Goal: Task Accomplishment & Management: Manage account settings

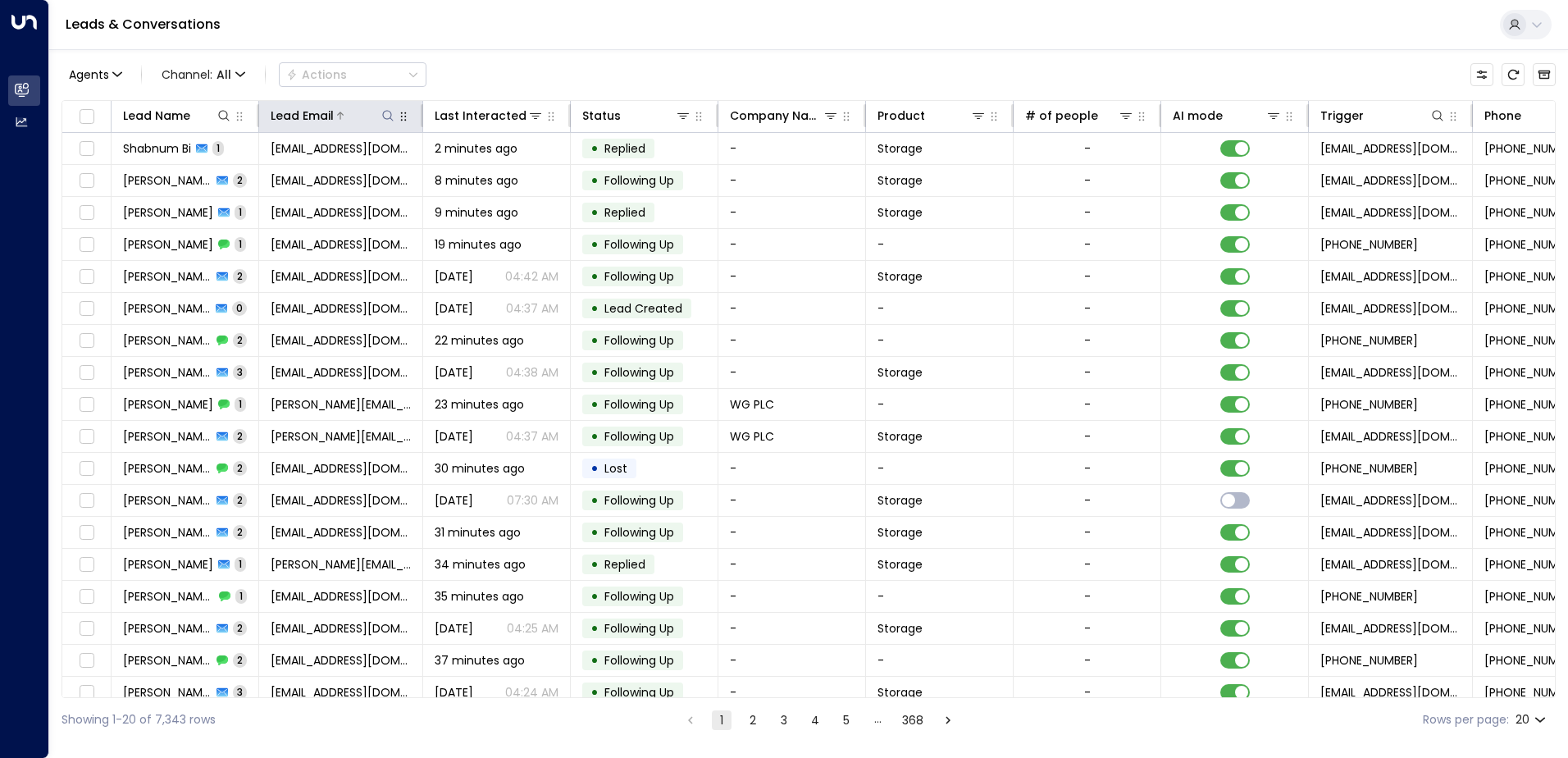
click at [392, 114] on icon at bounding box center [388, 116] width 11 height 11
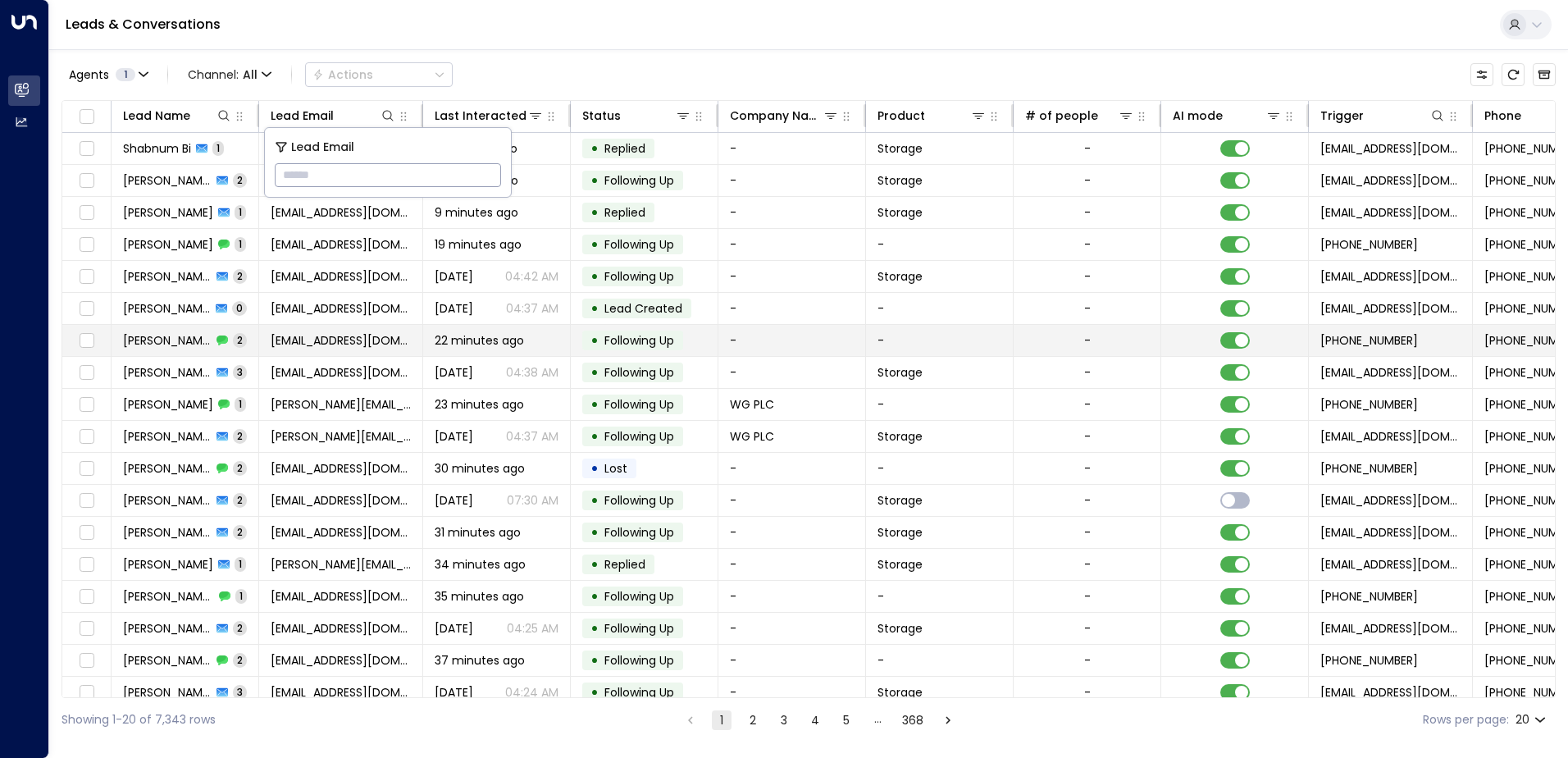
type input "**********"
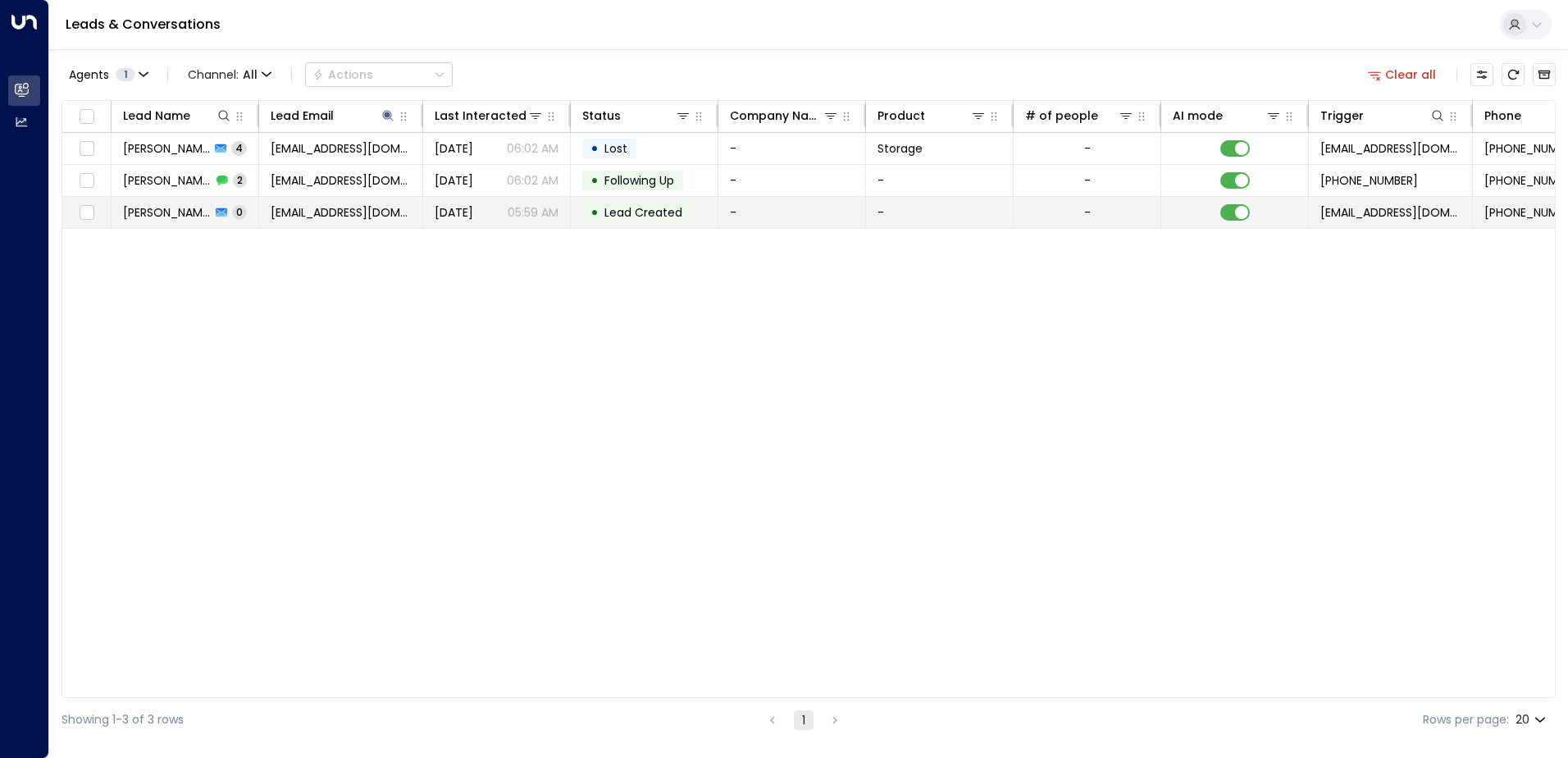
click at [677, 215] on span "Lead Created" at bounding box center [644, 212] width 78 height 16
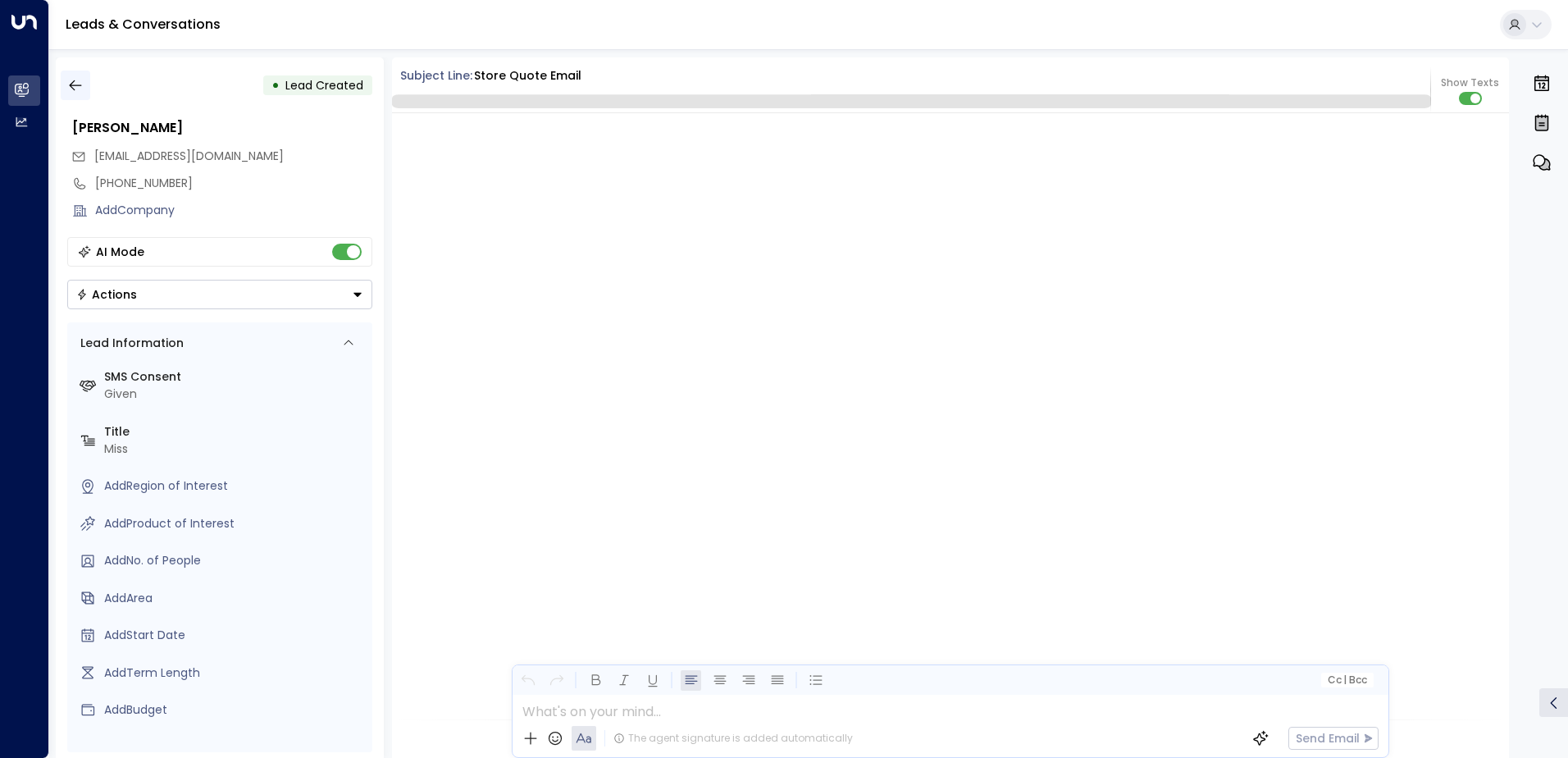
scroll to position [538, 0]
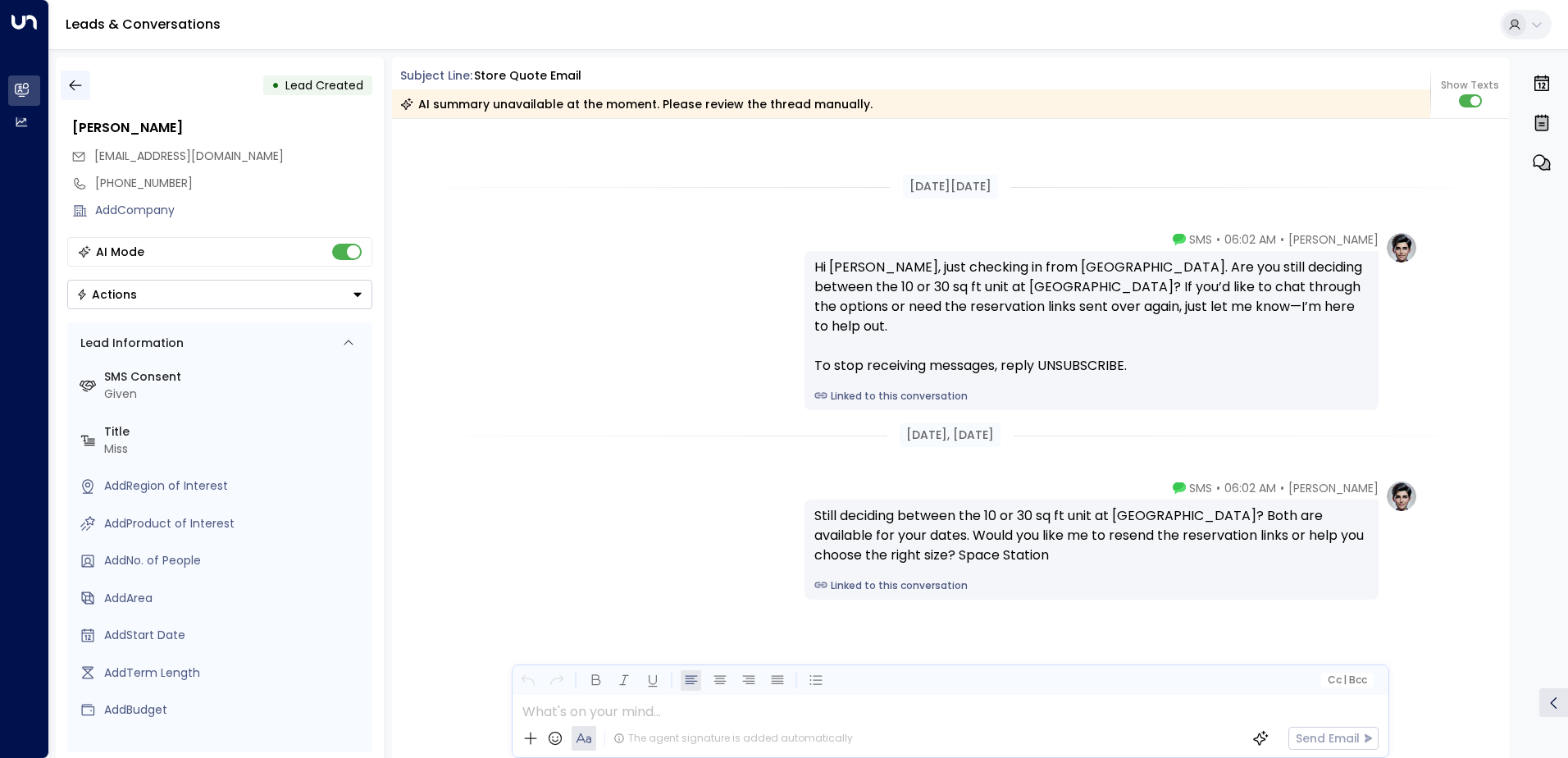
click at [79, 77] on icon "button" at bounding box center [76, 86] width 16 height 16
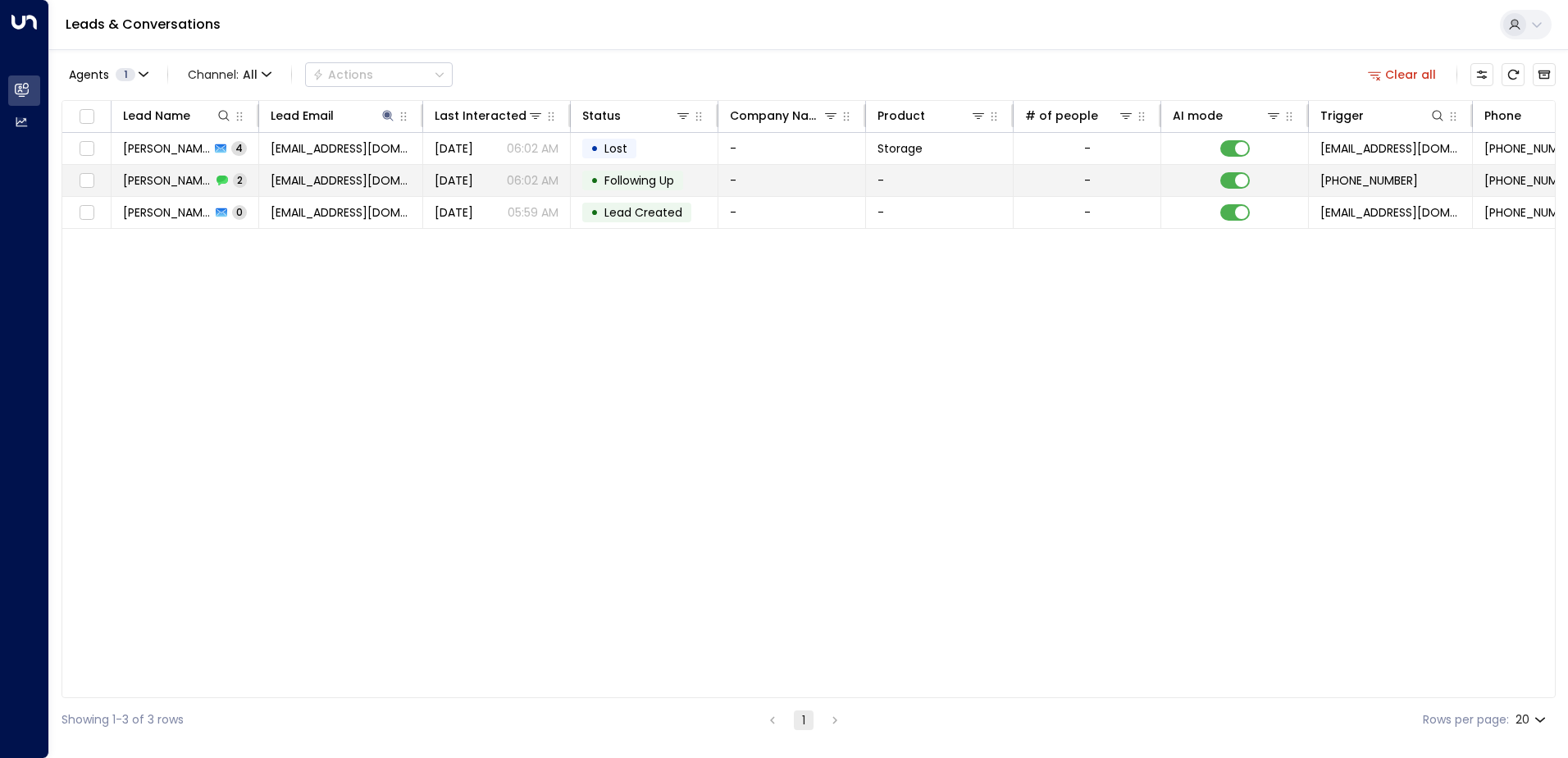
click at [641, 178] on span "Following Up" at bounding box center [639, 180] width 70 height 16
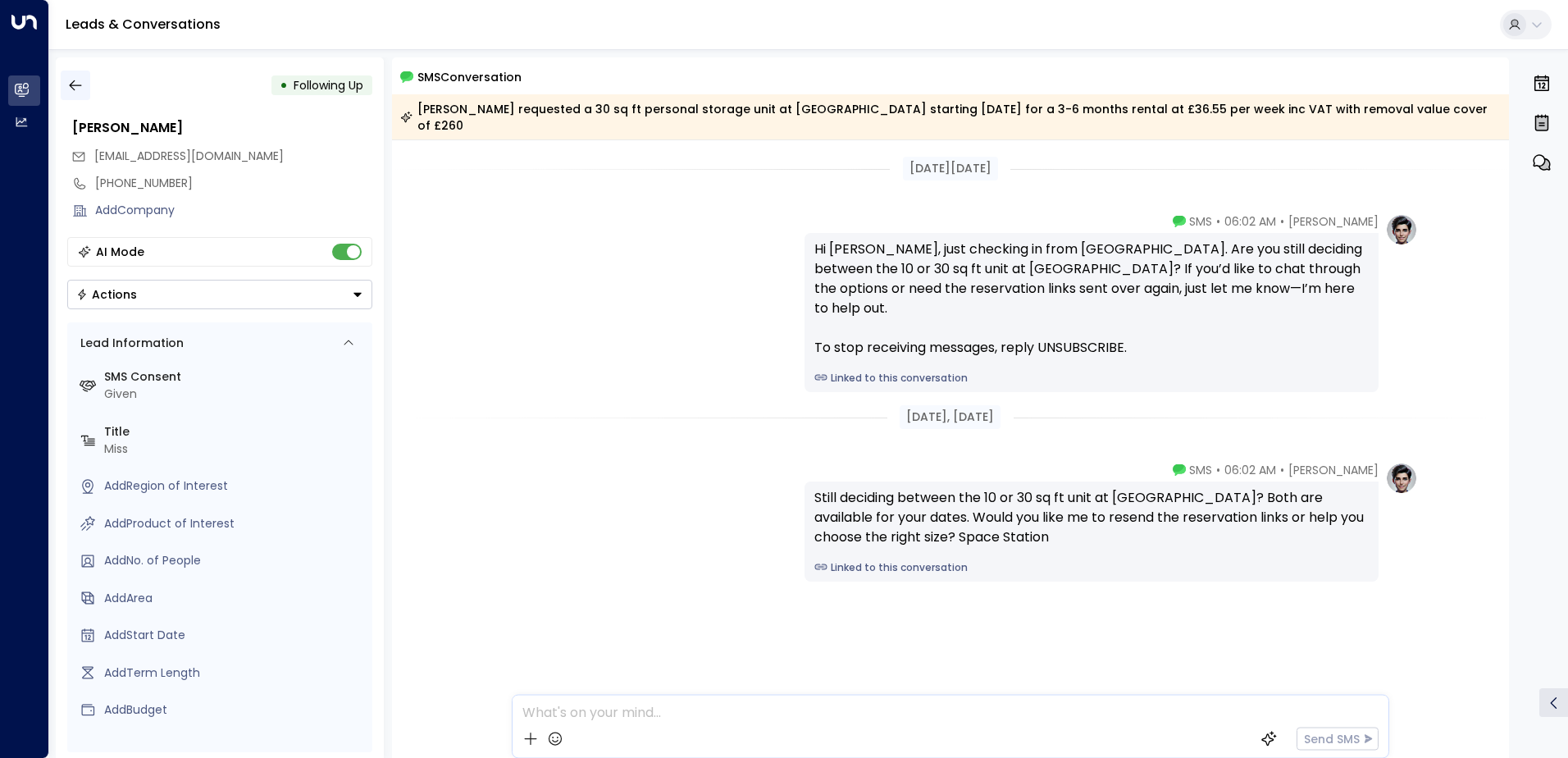
click at [83, 83] on icon "button" at bounding box center [76, 86] width 16 height 16
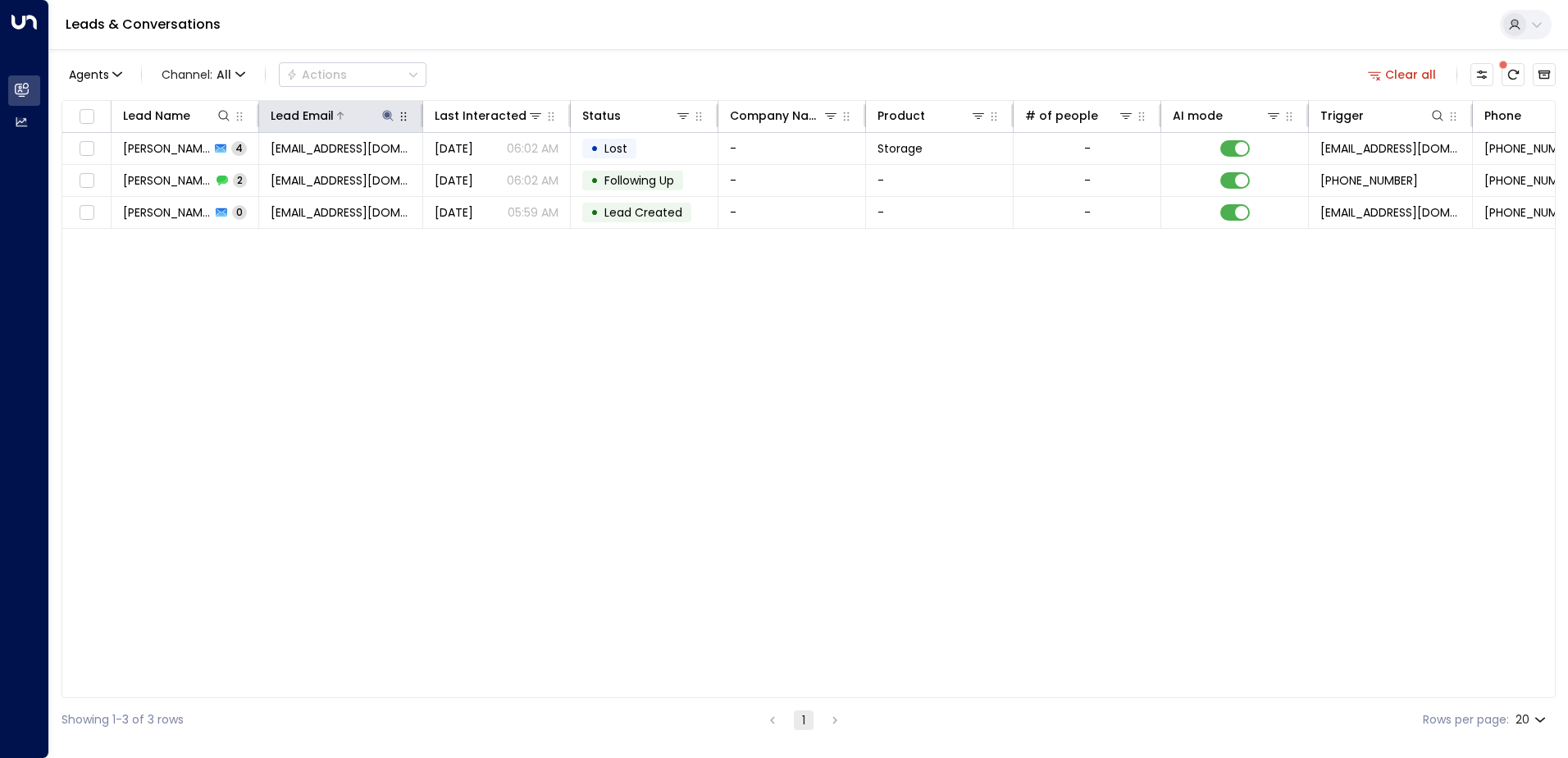
click at [385, 119] on icon at bounding box center [388, 116] width 13 height 13
click at [494, 174] on icon "button" at bounding box center [491, 175] width 11 height 11
type input "**********"
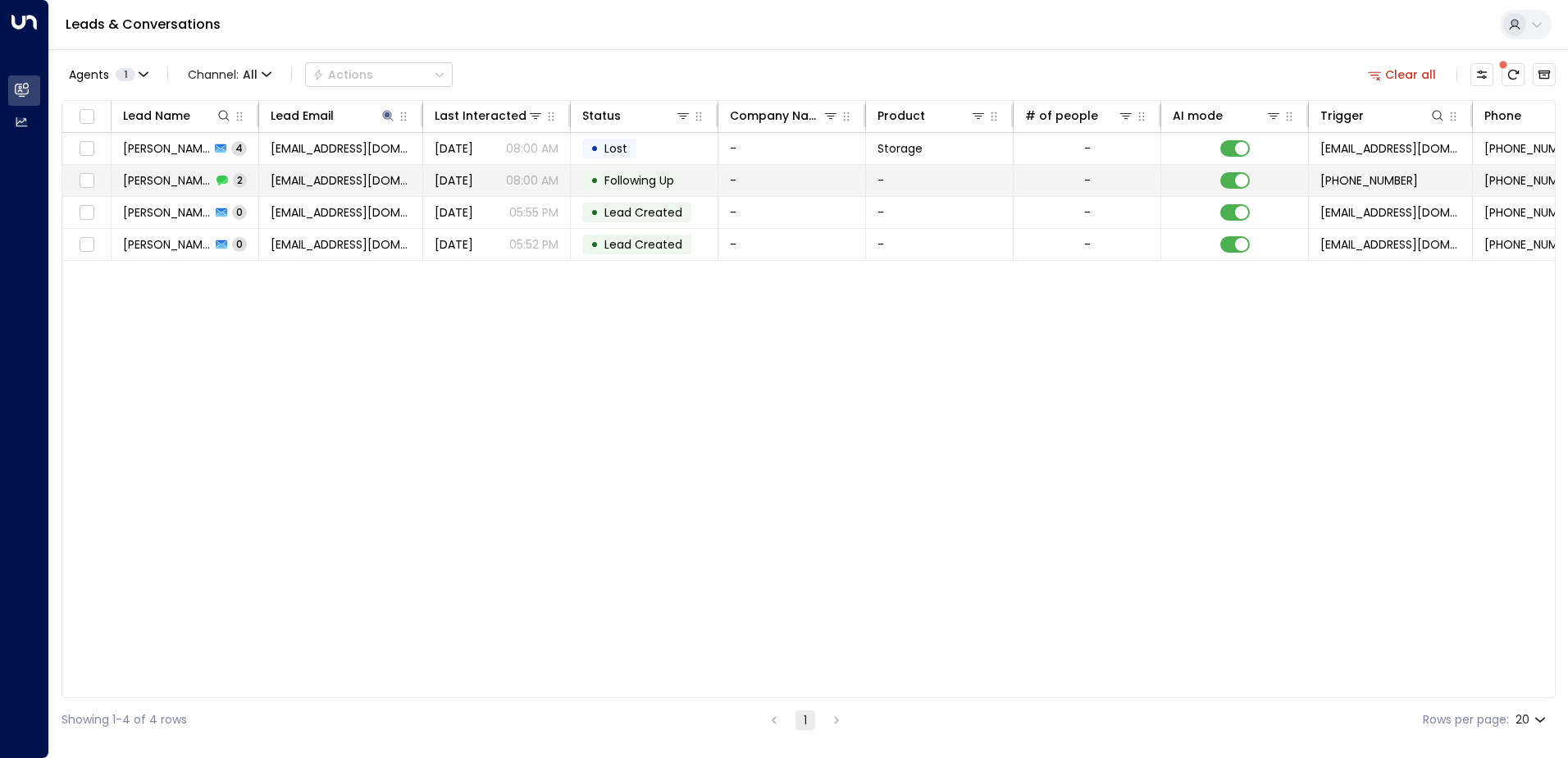
click at [645, 183] on span "Following Up" at bounding box center [639, 180] width 70 height 16
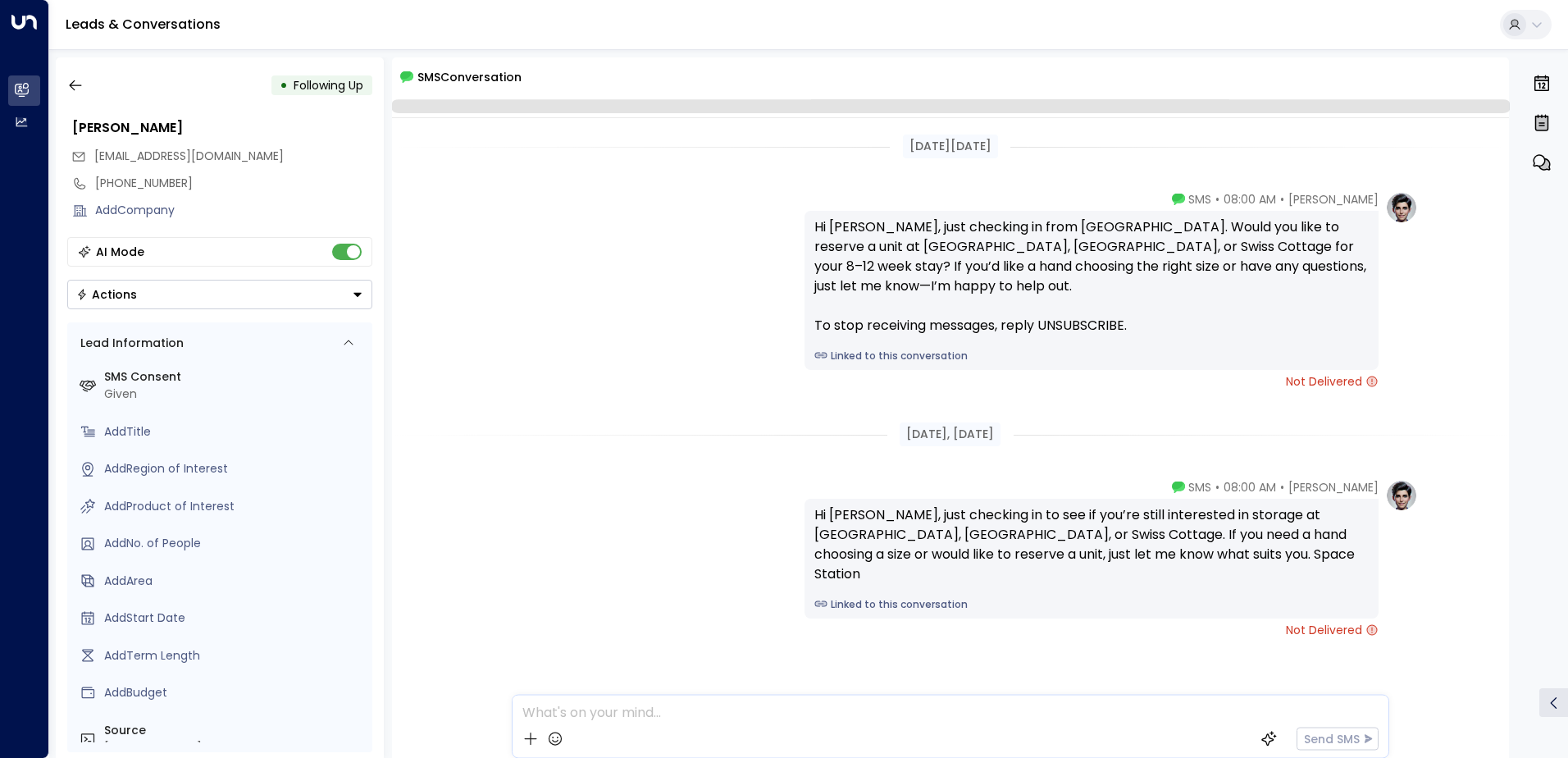
scroll to position [25, 0]
